Goal: Task Accomplishment & Management: Use online tool/utility

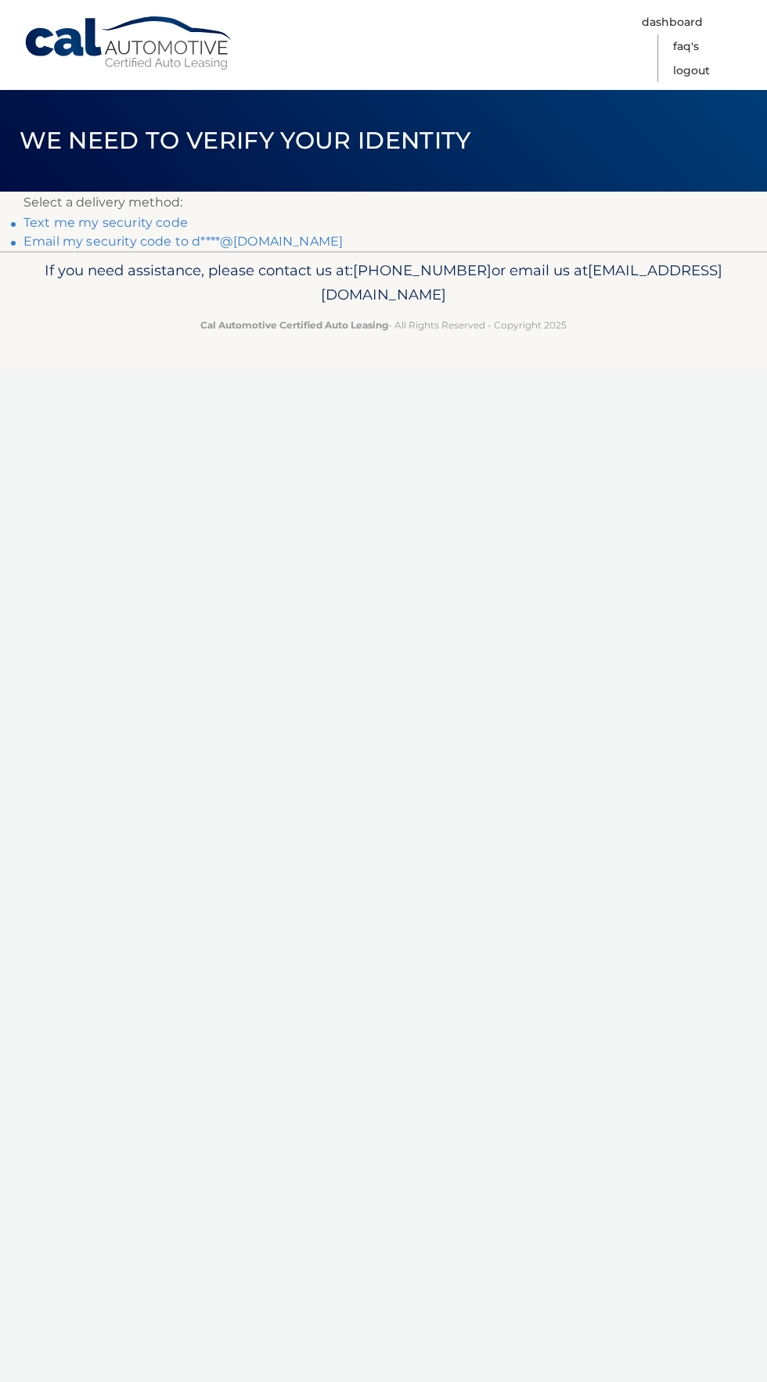
click at [293, 313] on div "If you need assistance, please contact us at: 609-807-3200 or email us at Custo…" at bounding box center [383, 295] width 767 height 88
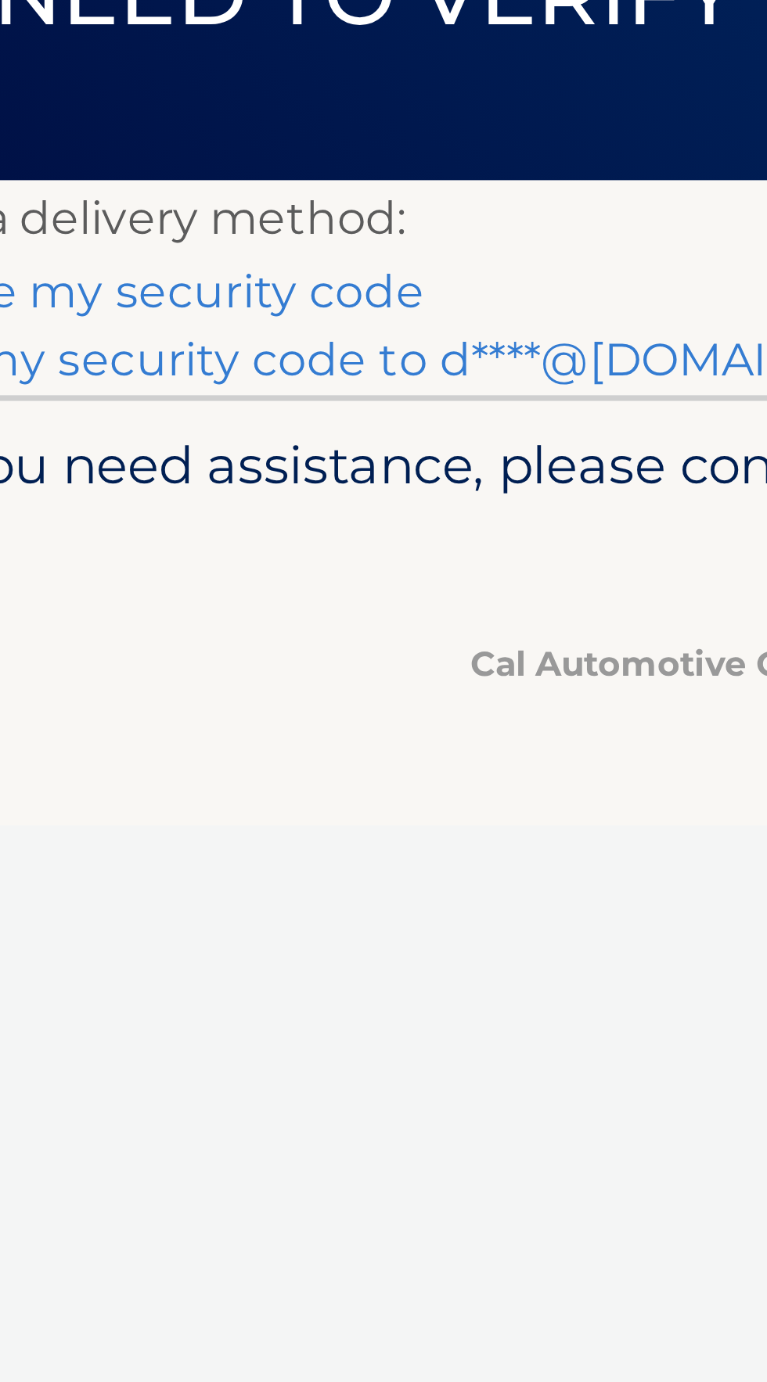
click at [180, 241] on link "Email my security code to d****@aol.com" at bounding box center [182, 241] width 319 height 15
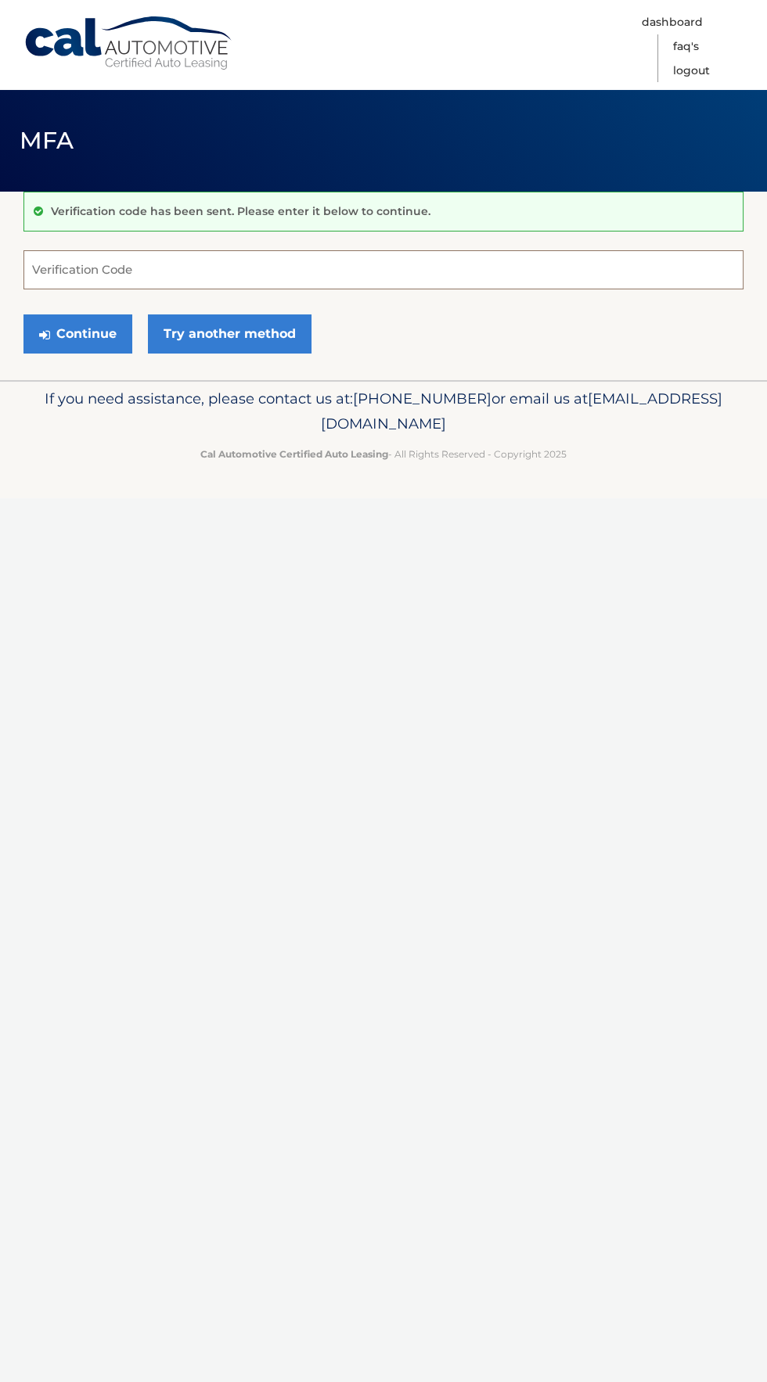
click at [140, 268] on input "Verification Code" at bounding box center [383, 269] width 720 height 39
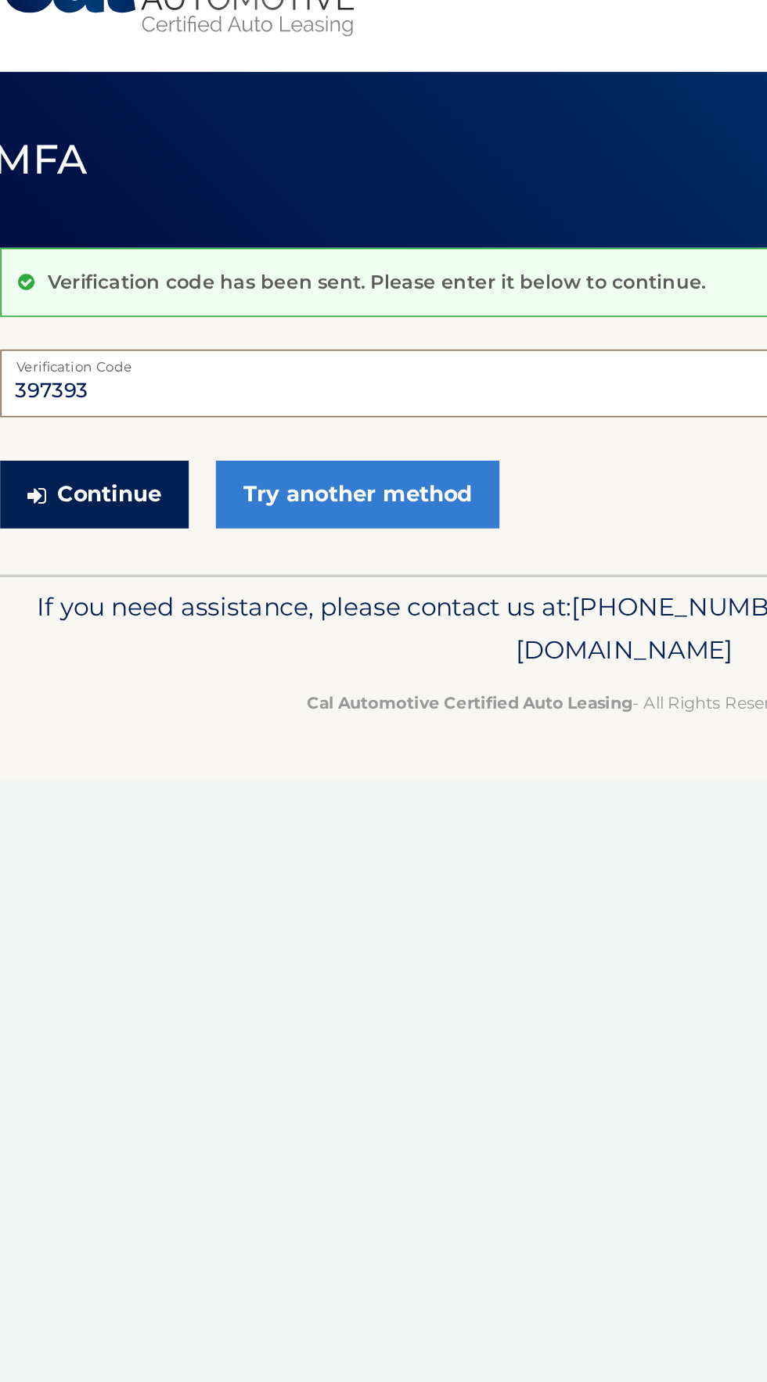
type input "397393"
click at [88, 342] on button "Continue" at bounding box center [77, 333] width 109 height 39
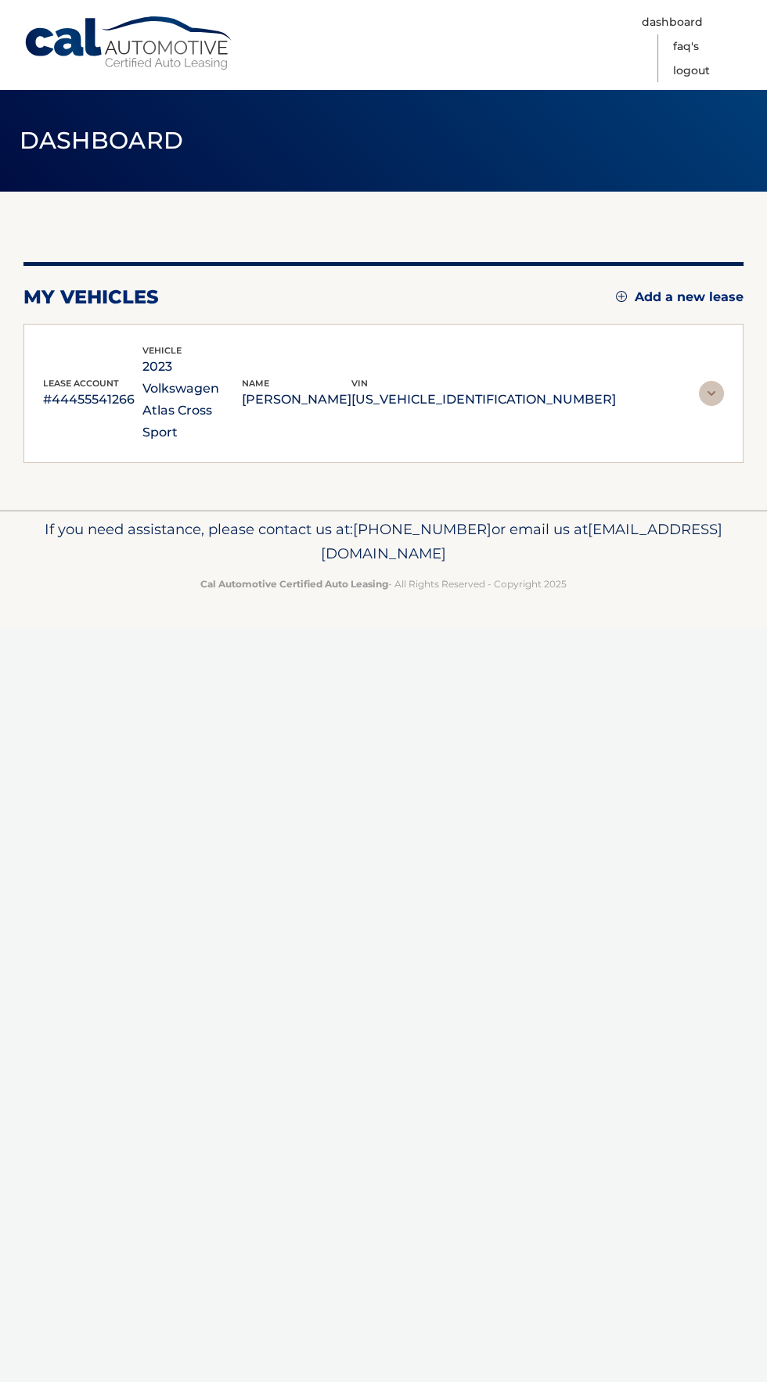
click at [128, 517] on p "If you need assistance, please contact us at: 609-807-3200 or email us at Custo…" at bounding box center [383, 542] width 720 height 50
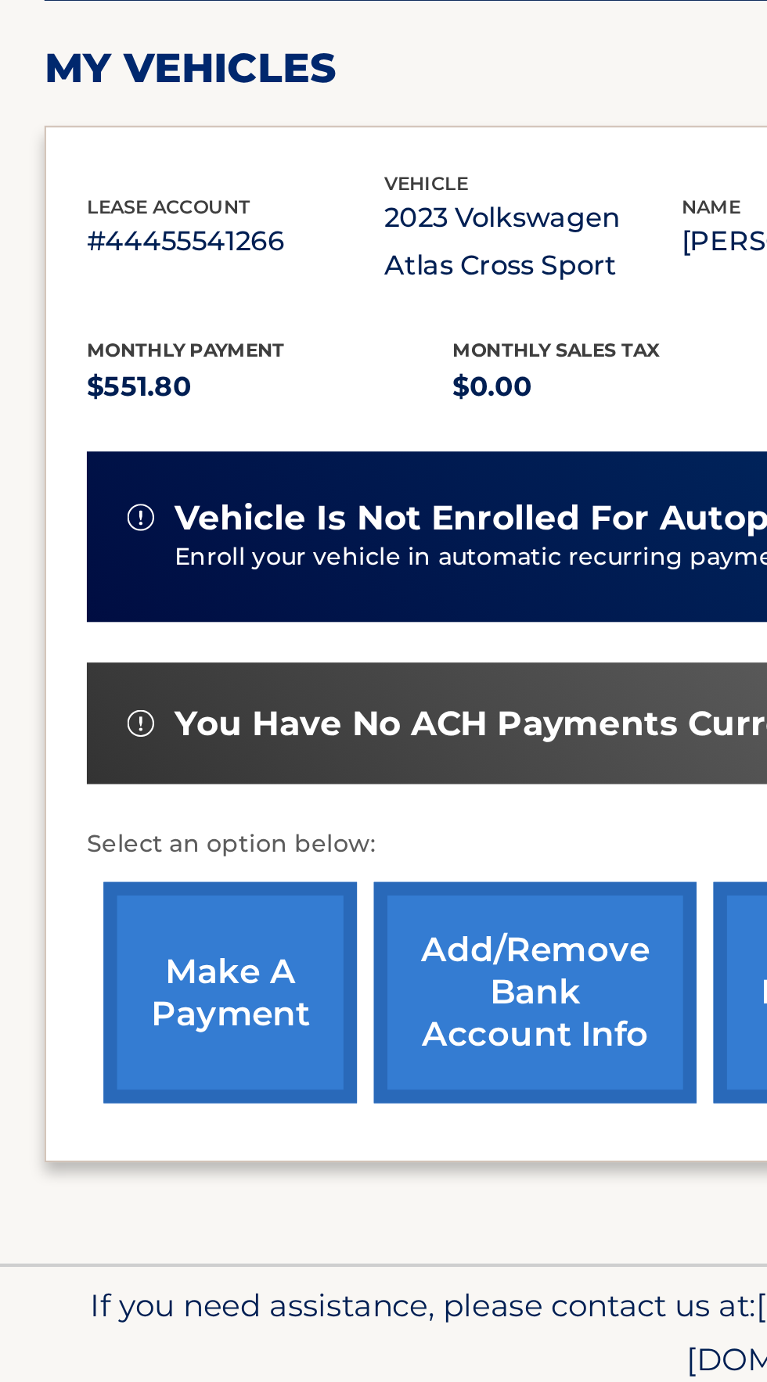
click at [106, 719] on link "make a payment" at bounding box center [109, 725] width 117 height 102
